Goal: Task Accomplishment & Management: Manage account settings

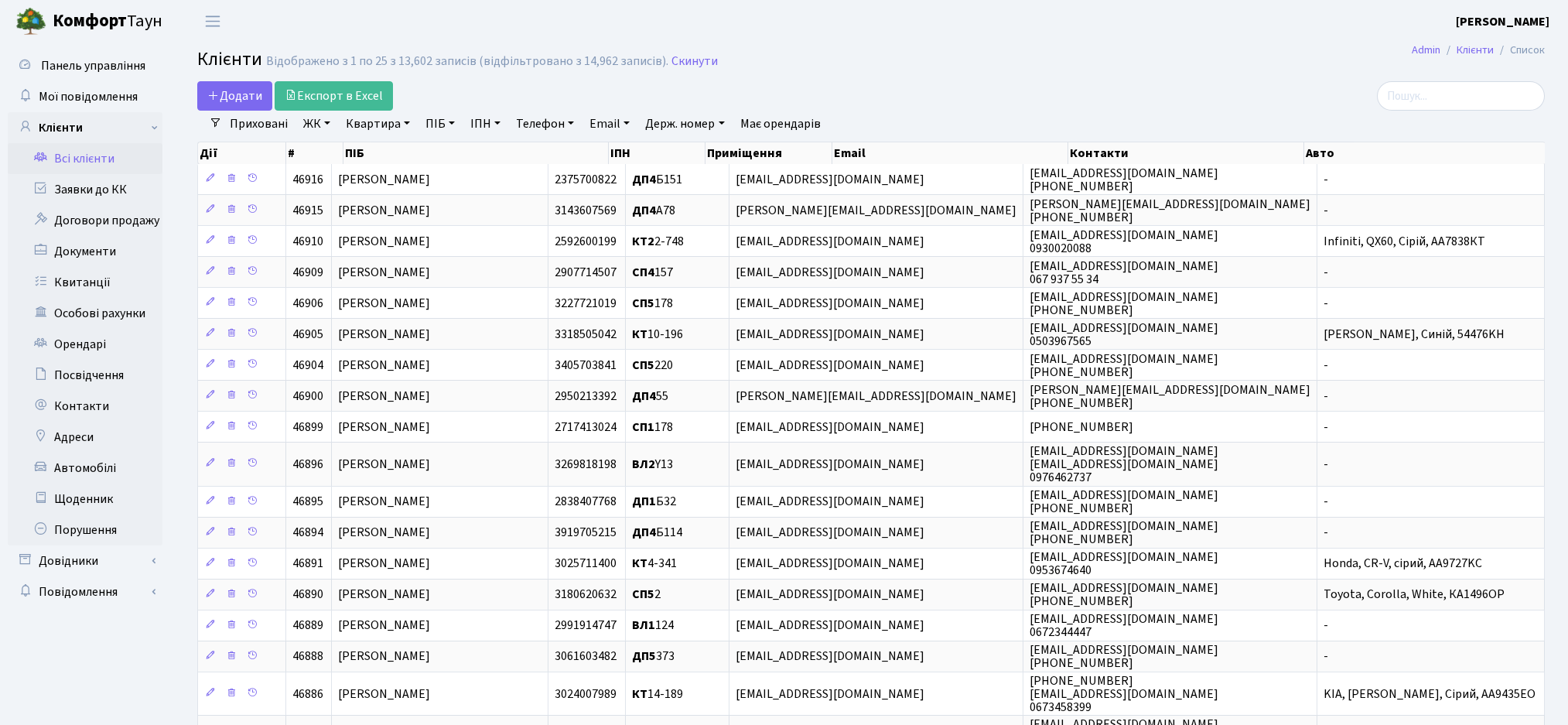
select select "25"
click at [1479, 91] on input "search" at bounding box center [1460, 96] width 168 height 29
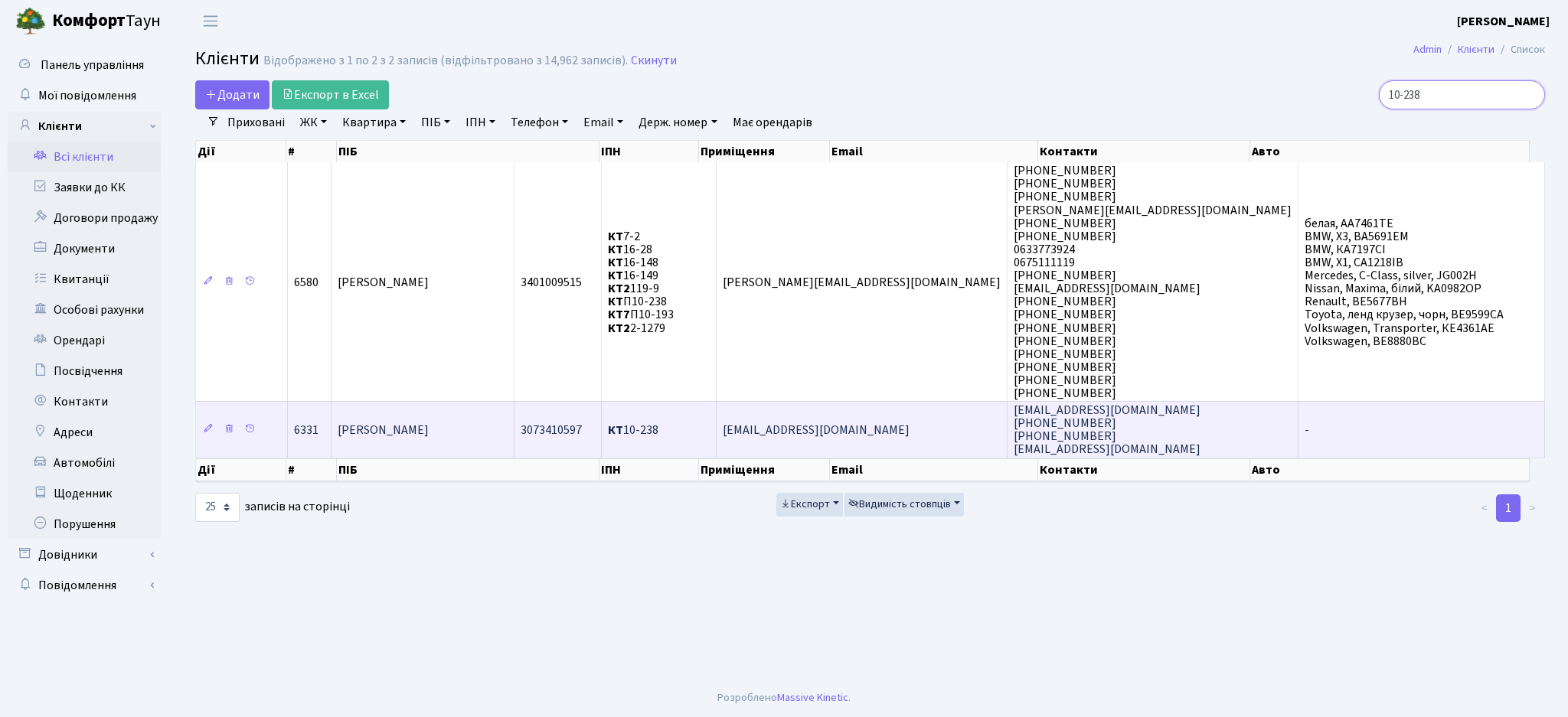
type input "10-238"
click at [514, 437] on td "[PERSON_NAME]" at bounding box center [423, 428] width 183 height 56
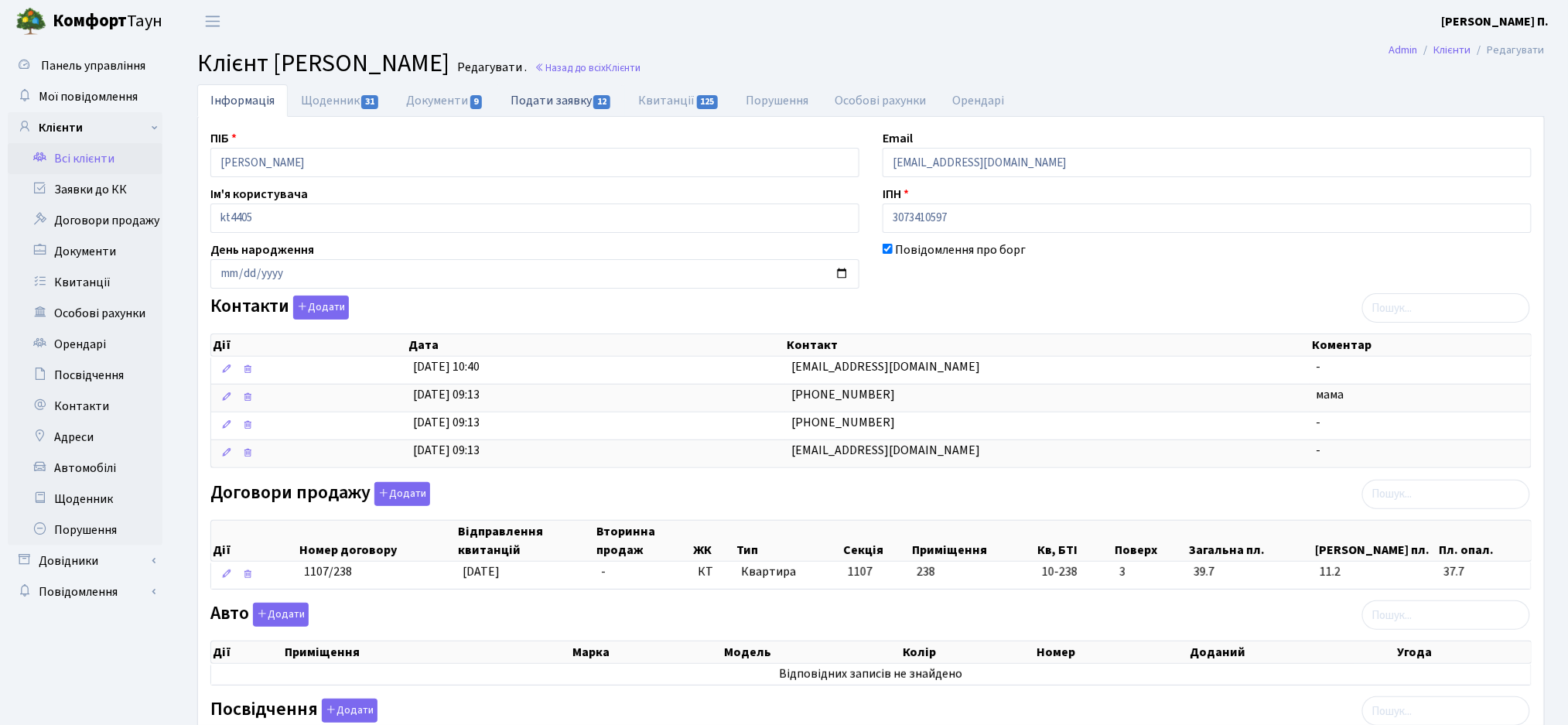
click at [558, 103] on link "Подати заявку 12" at bounding box center [561, 100] width 127 height 32
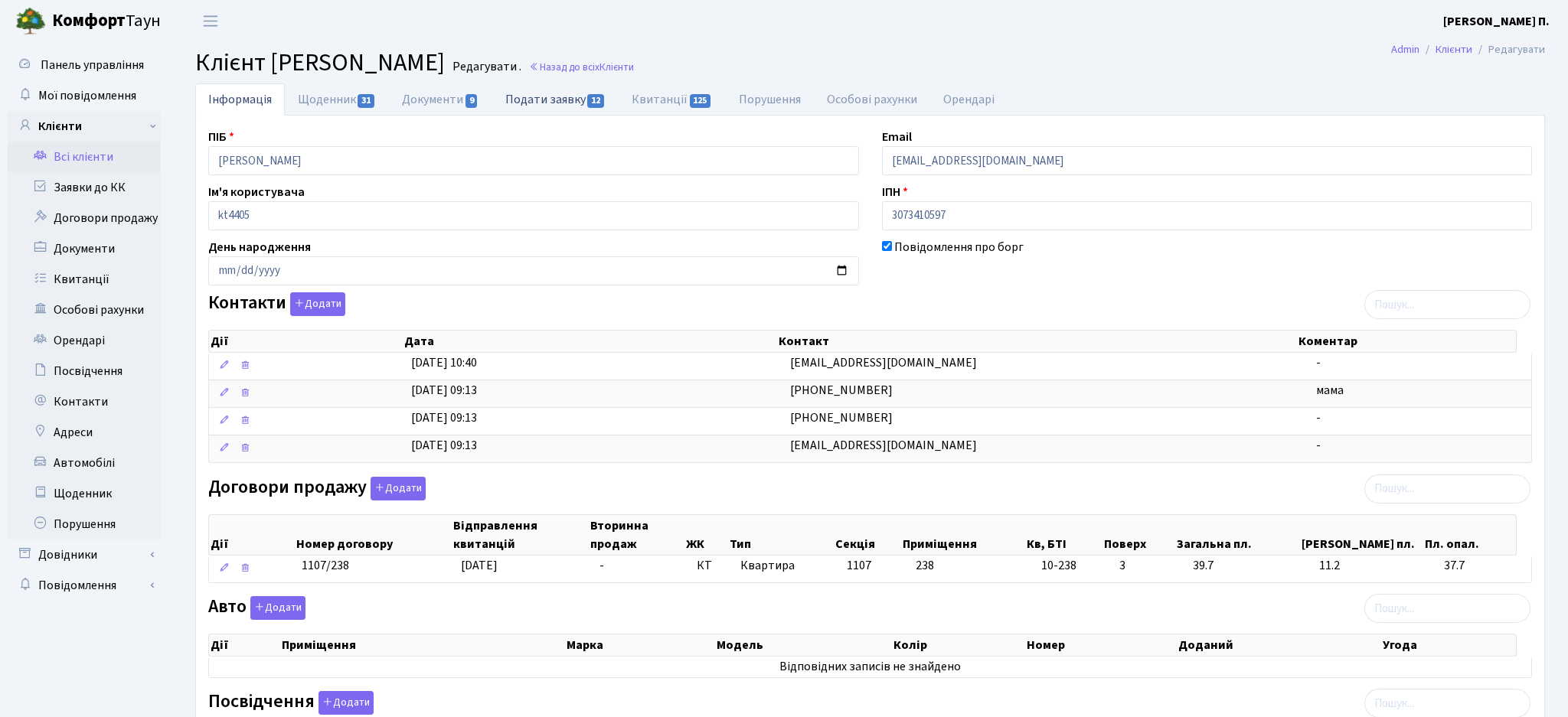
select select "25"
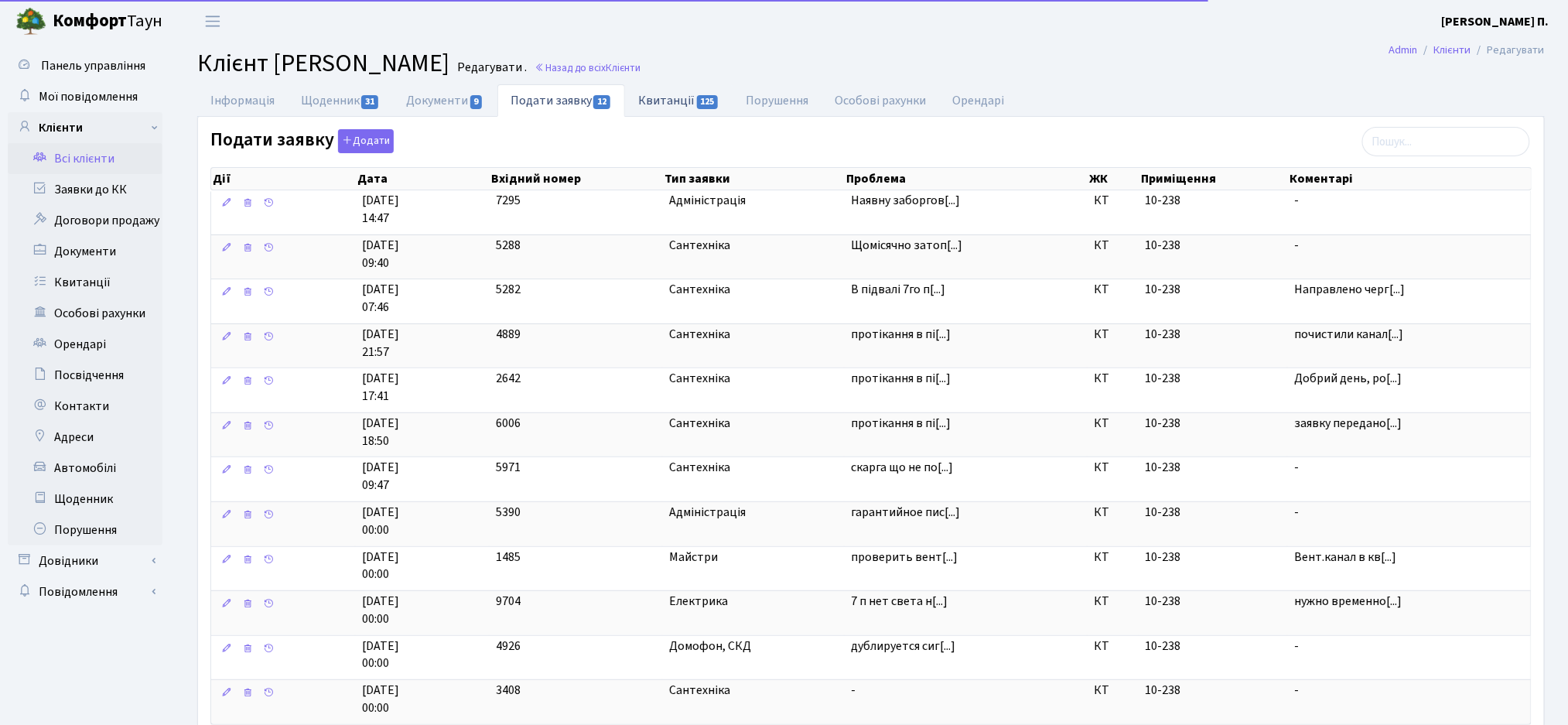
click at [659, 116] on link "Квитанції 125" at bounding box center [679, 100] width 108 height 32
select select "25"
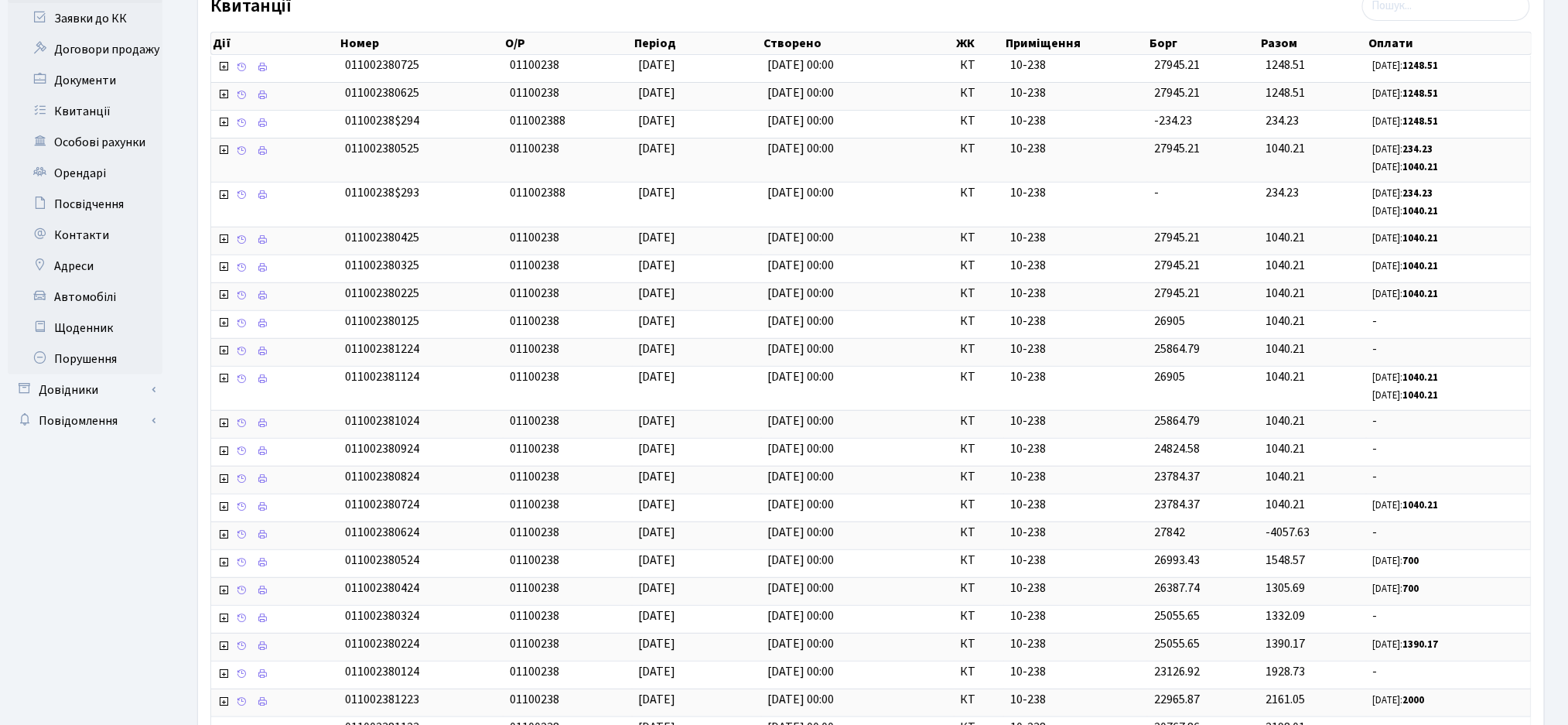
scroll to position [390, 0]
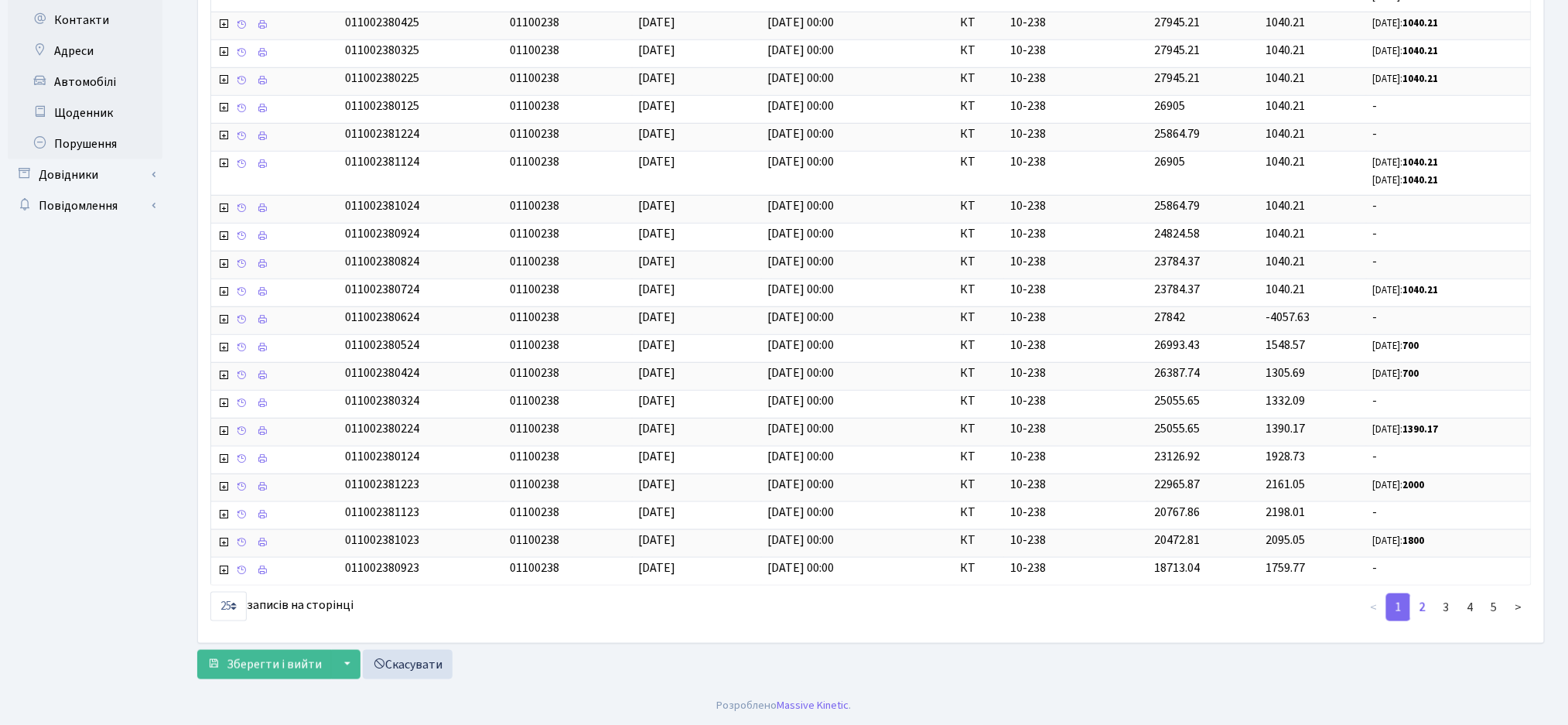
click at [1420, 618] on link "2" at bounding box center [1423, 607] width 25 height 28
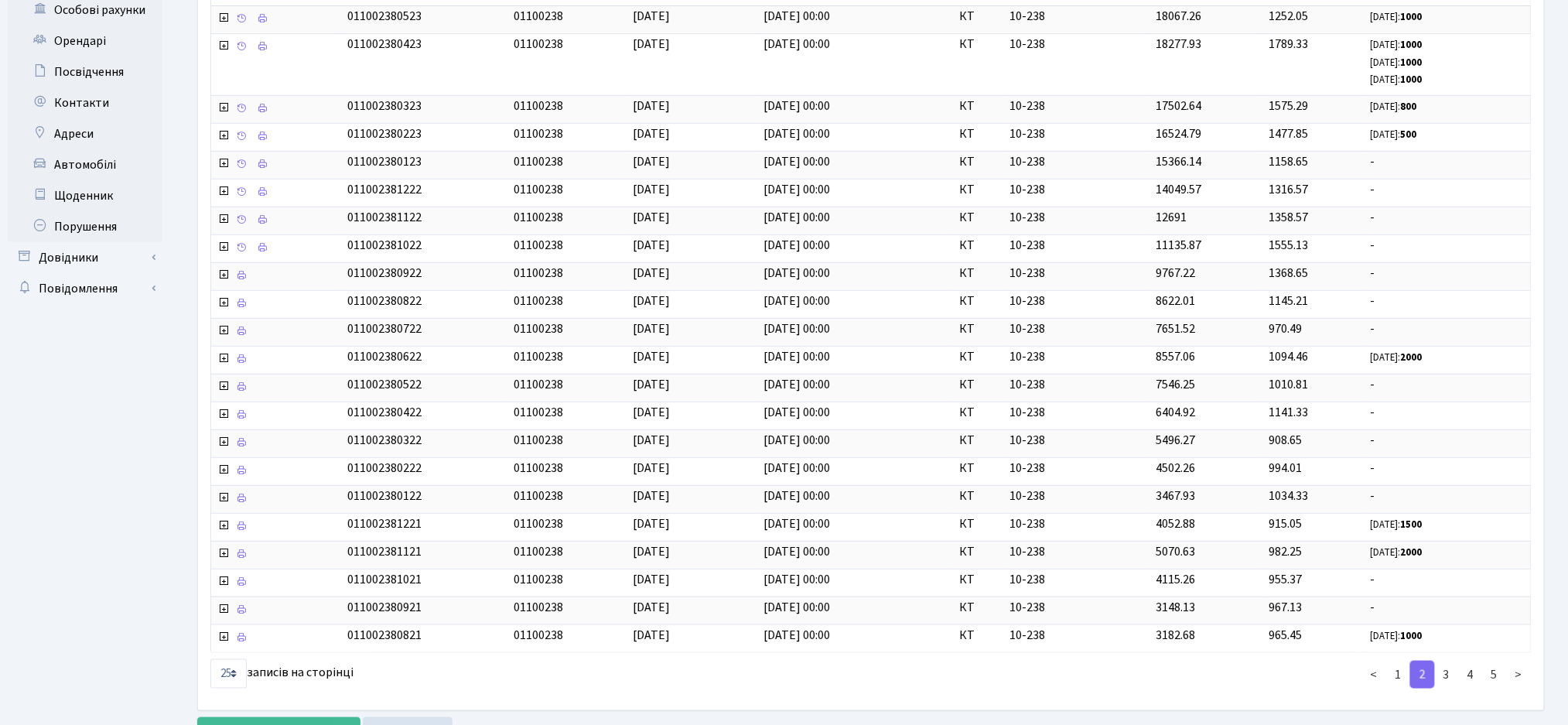
scroll to position [0, 0]
